Goal: Information Seeking & Learning: Compare options

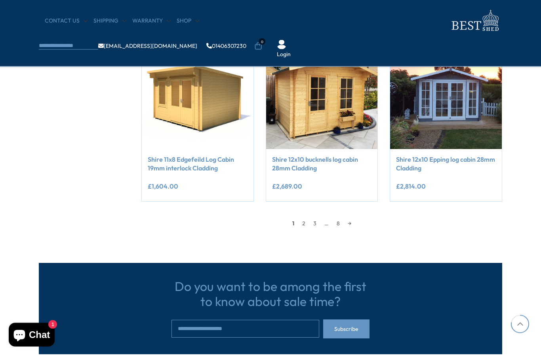
scroll to position [679, 0]
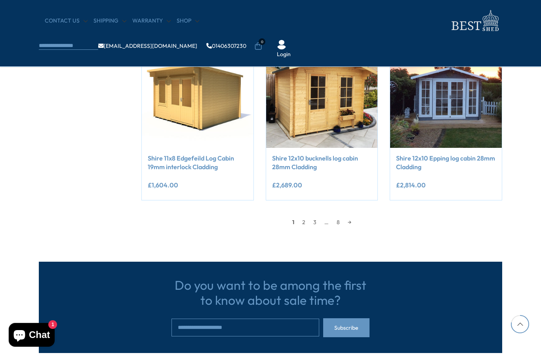
click at [318, 221] on link "3" at bounding box center [314, 222] width 11 height 12
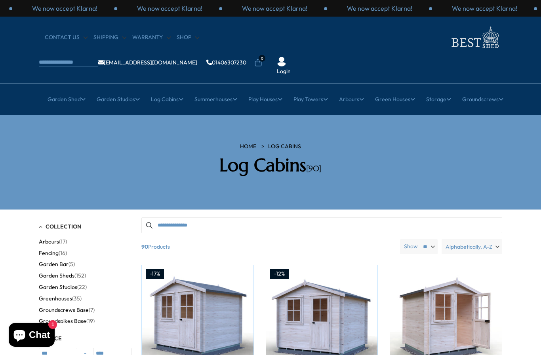
click at [121, 169] on link "28 to 70mm Cabins" at bounding box center [111, 176] width 51 height 14
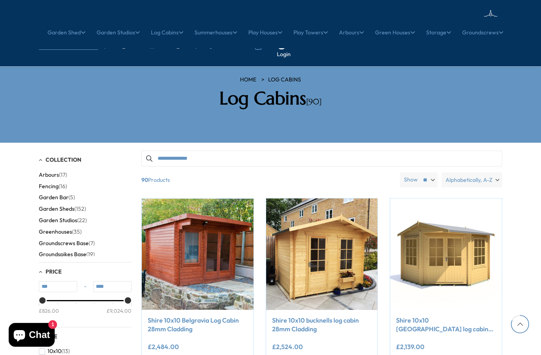
scroll to position [713, 0]
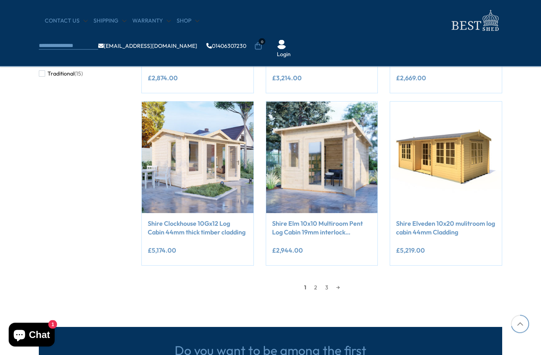
scroll to position [615, 0]
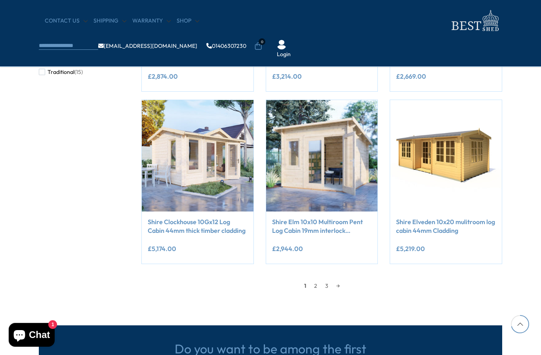
click at [318, 284] on link "2" at bounding box center [315, 286] width 11 height 12
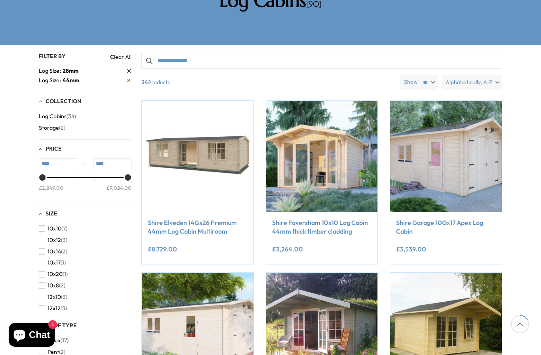
scroll to position [150, 0]
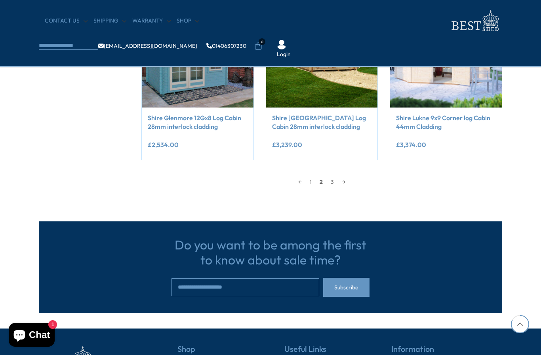
click at [330, 180] on link "3" at bounding box center [331, 182] width 11 height 12
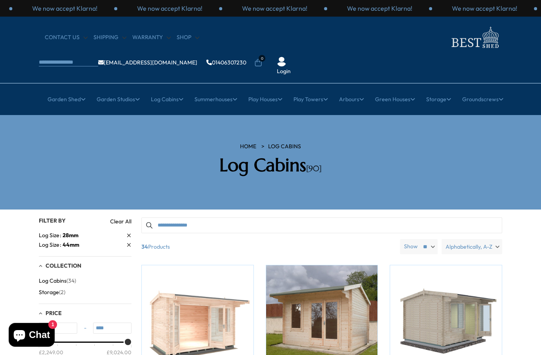
click at [131, 238] on link "Premium Summerhouses" at bounding box center [111, 245] width 64 height 14
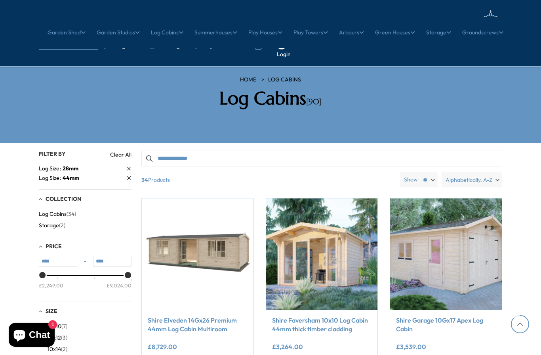
scroll to position [754, 0]
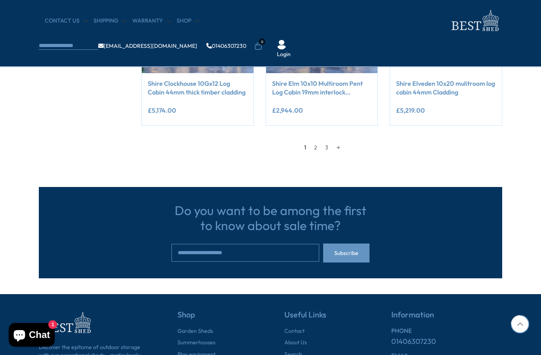
scroll to position [650, 0]
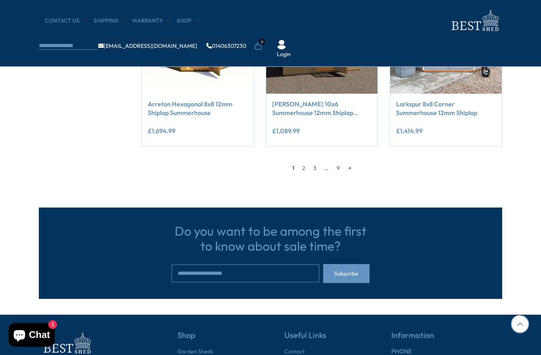
scroll to position [711, 0]
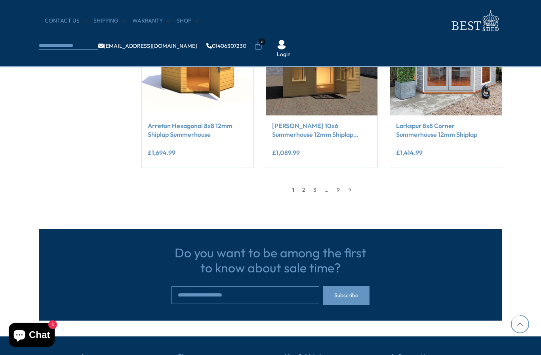
click at [318, 188] on link "3" at bounding box center [314, 190] width 11 height 12
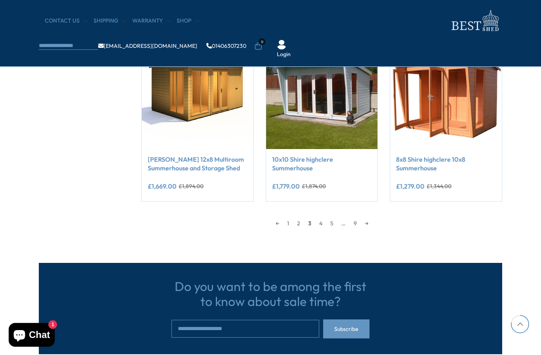
scroll to position [680, 0]
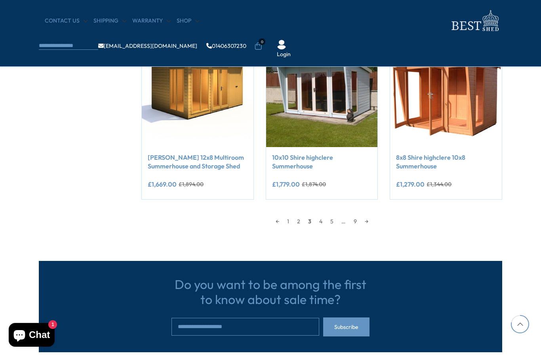
click at [331, 221] on link "5" at bounding box center [331, 222] width 11 height 12
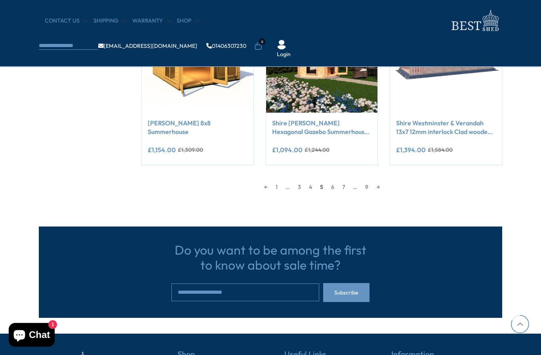
scroll to position [714, 0]
click at [343, 184] on link "7" at bounding box center [343, 187] width 11 height 12
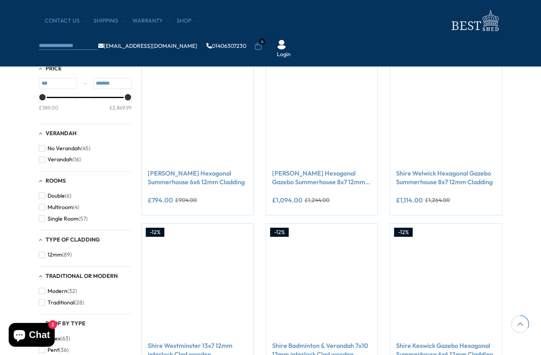
scroll to position [150, 0]
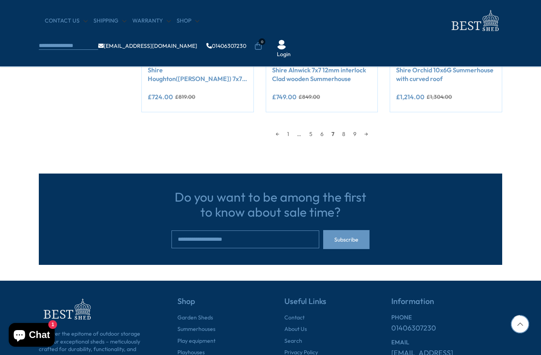
click at [357, 135] on link "9" at bounding box center [354, 134] width 11 height 12
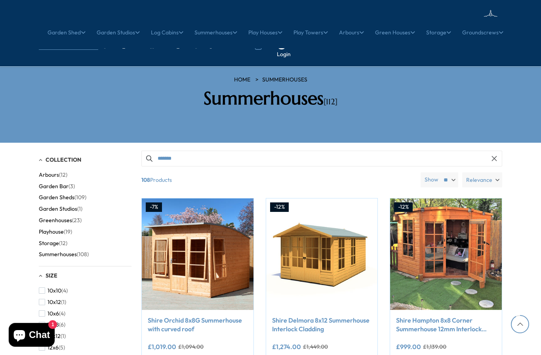
scroll to position [802, 0]
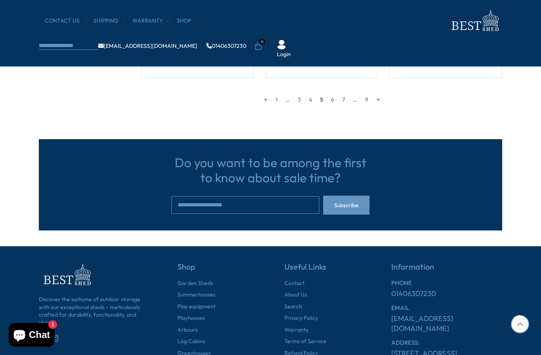
scroll to position [749, 0]
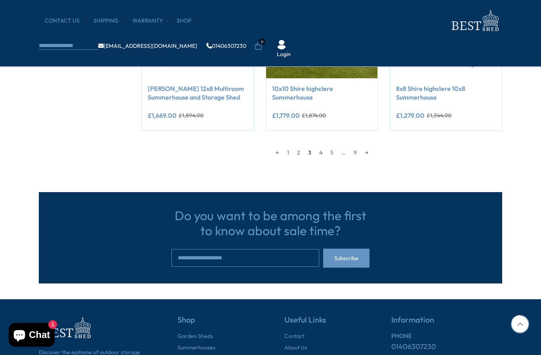
scroll to position [714, 0]
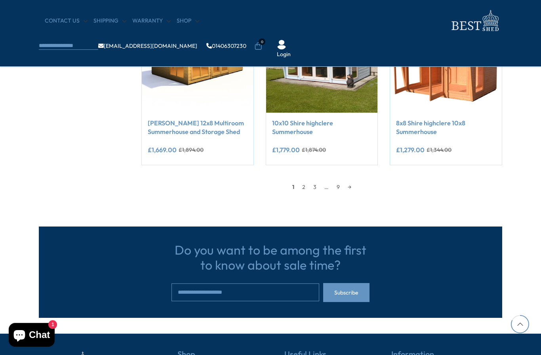
scroll to position [746, 0]
